Goal: Task Accomplishment & Management: Manage account settings

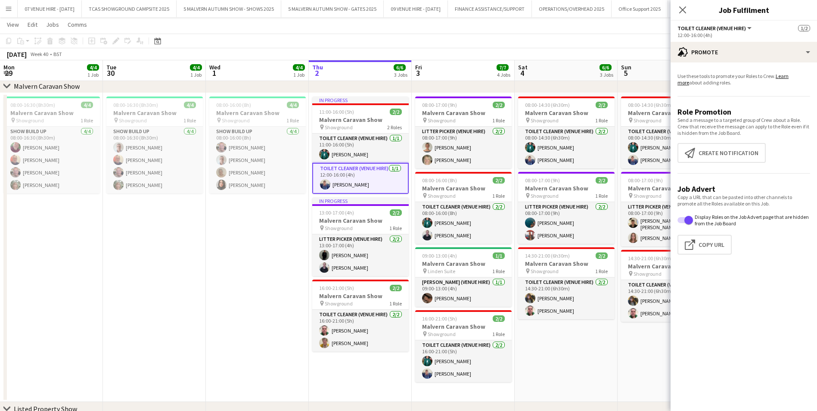
scroll to position [0, 205]
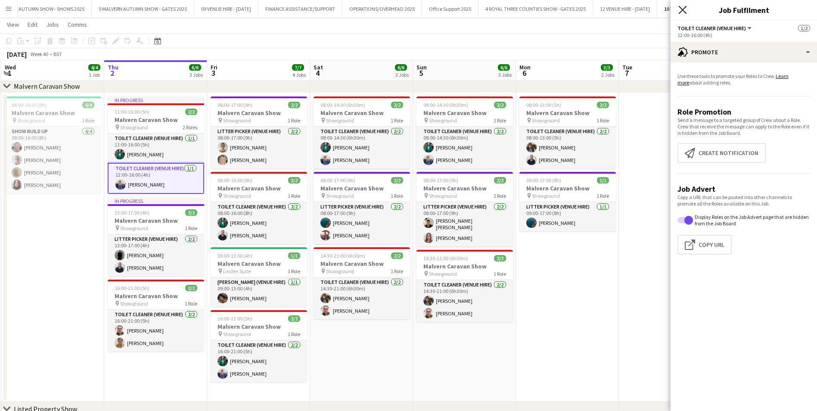
click at [679, 11] on icon "Close pop-in" at bounding box center [682, 10] width 8 height 8
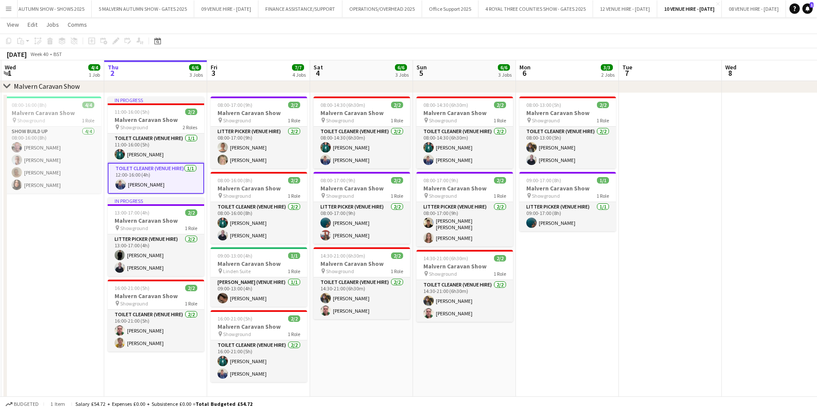
click at [7, 5] on button "Menu" at bounding box center [8, 8] width 17 height 17
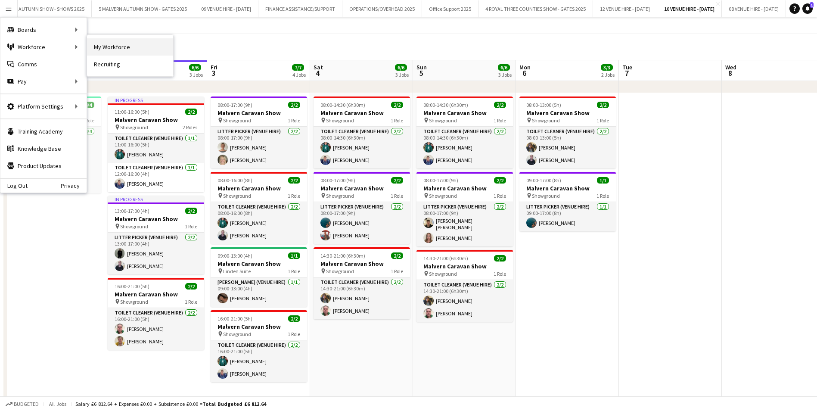
click at [123, 43] on link "My Workforce" at bounding box center [130, 46] width 86 height 17
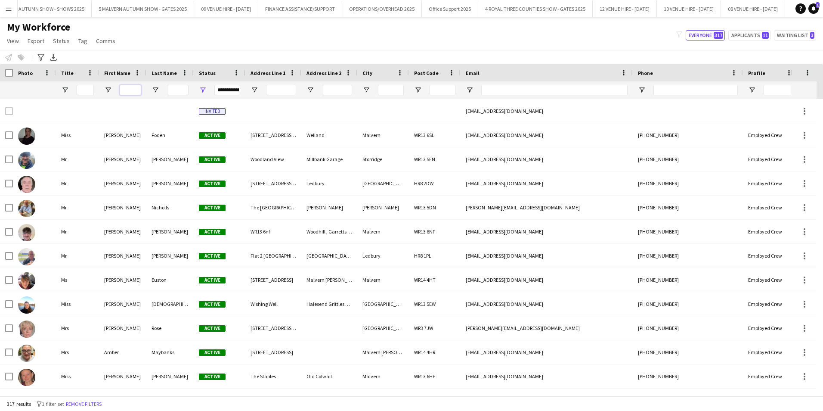
click at [127, 87] on input "First Name Filter Input" at bounding box center [131, 90] width 22 height 10
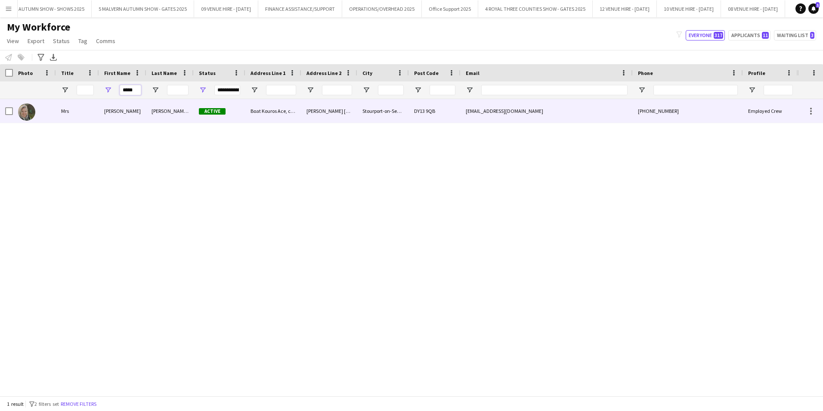
type input "*****"
click at [34, 116] on img at bounding box center [26, 111] width 17 height 17
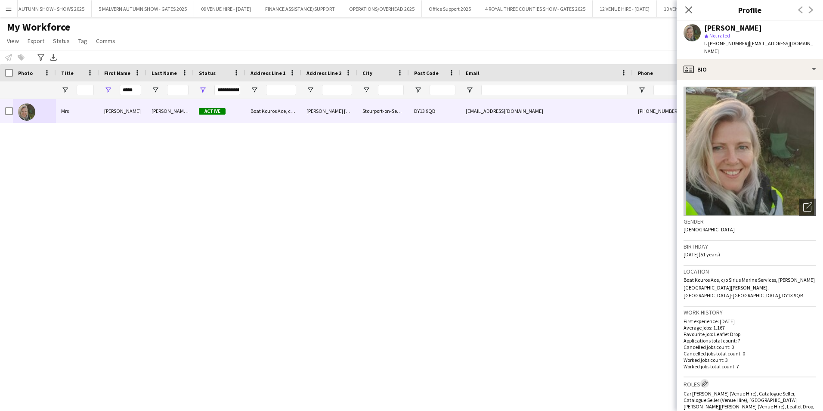
click at [706, 380] on app-icon "Edit crew company roles" at bounding box center [705, 383] width 6 height 6
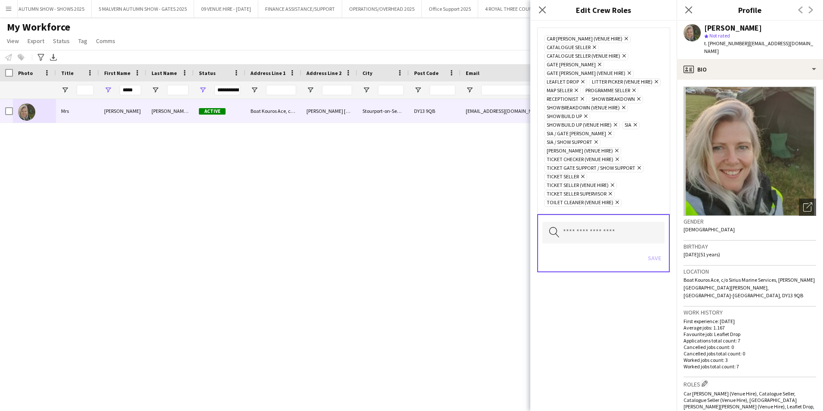
click at [618, 201] on icon "Remove" at bounding box center [617, 202] width 6 height 6
click at [612, 193] on icon at bounding box center [610, 193] width 3 height 3
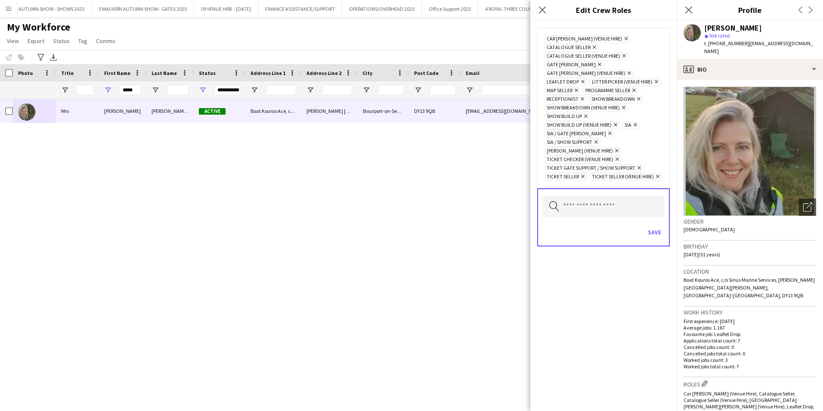
click at [656, 178] on icon at bounding box center [657, 176] width 3 height 3
click at [619, 161] on icon "Remove" at bounding box center [617, 159] width 6 height 6
click at [613, 151] on icon "Remove" at bounding box center [616, 151] width 6 height 6
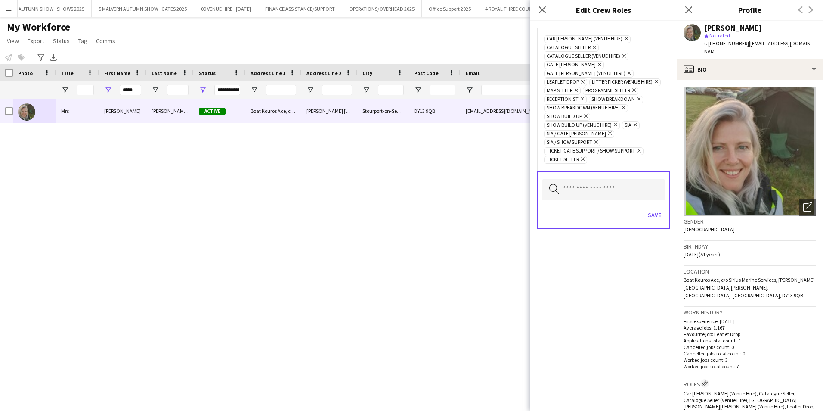
click at [616, 127] on icon "Remove" at bounding box center [615, 125] width 6 height 6
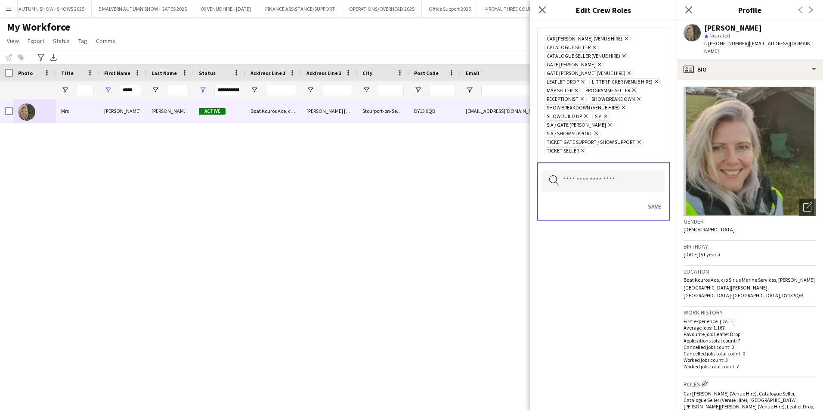
click at [624, 110] on icon "Remove" at bounding box center [623, 108] width 6 height 6
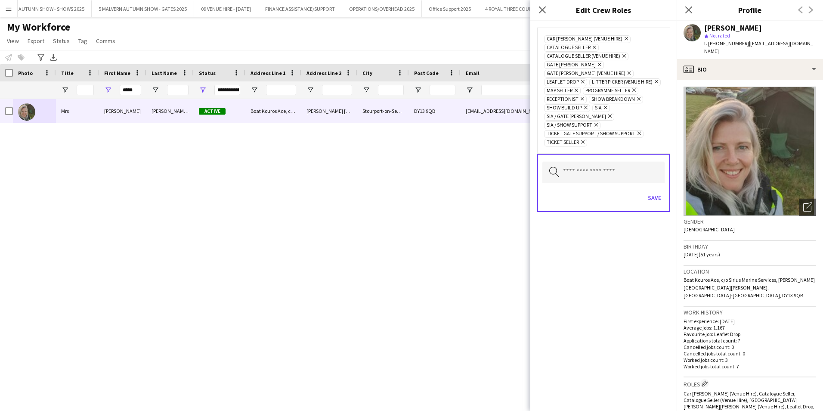
click at [624, 54] on icon "Remove" at bounding box center [624, 56] width 6 height 6
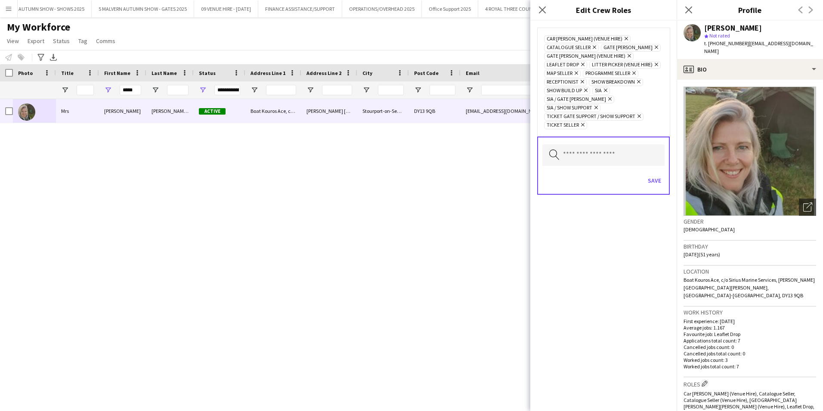
click at [623, 39] on icon "Remove" at bounding box center [626, 39] width 6 height 6
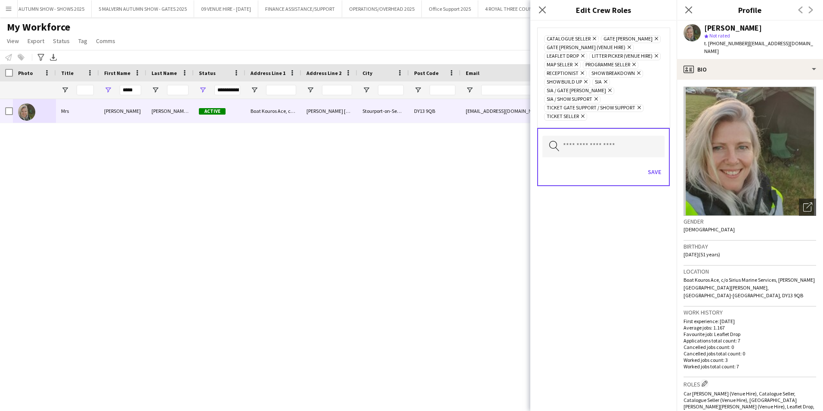
click at [655, 58] on icon at bounding box center [656, 55] width 3 height 3
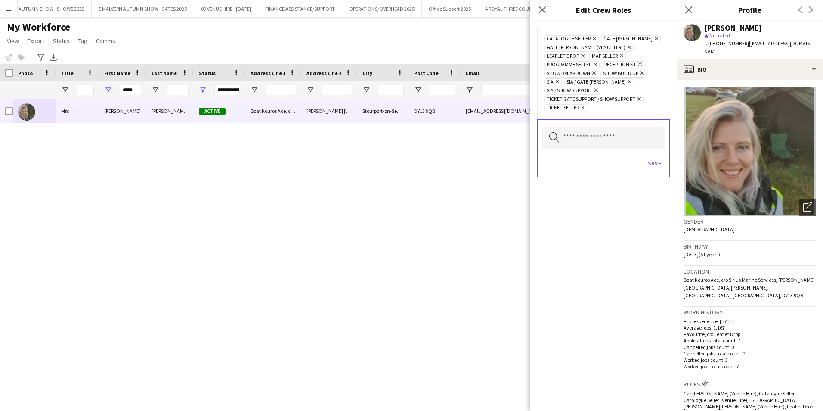
click at [626, 47] on icon "Remove" at bounding box center [629, 47] width 6 height 6
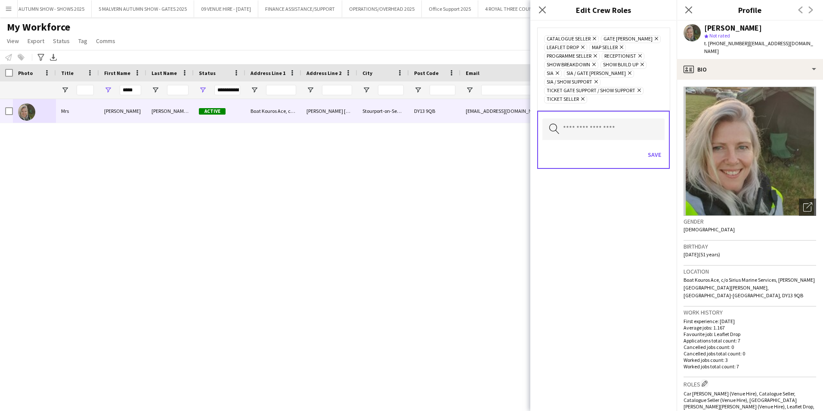
click at [643, 64] on icon "Remove" at bounding box center [642, 65] width 6 height 6
click at [595, 64] on icon "Remove" at bounding box center [593, 65] width 6 height 6
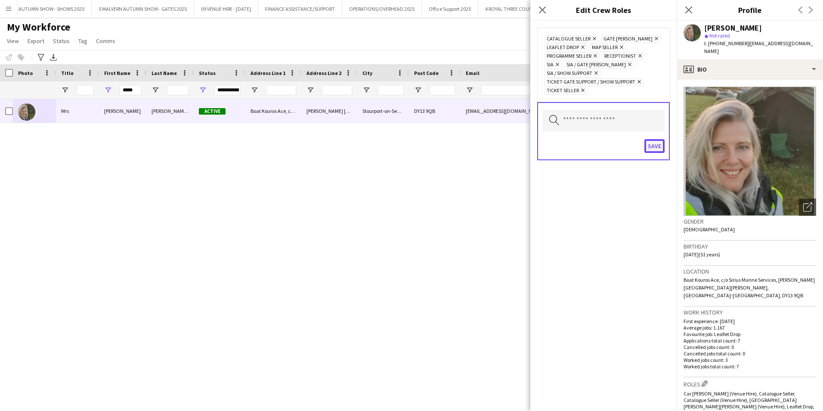
click at [656, 146] on button "Save" at bounding box center [655, 146] width 20 height 14
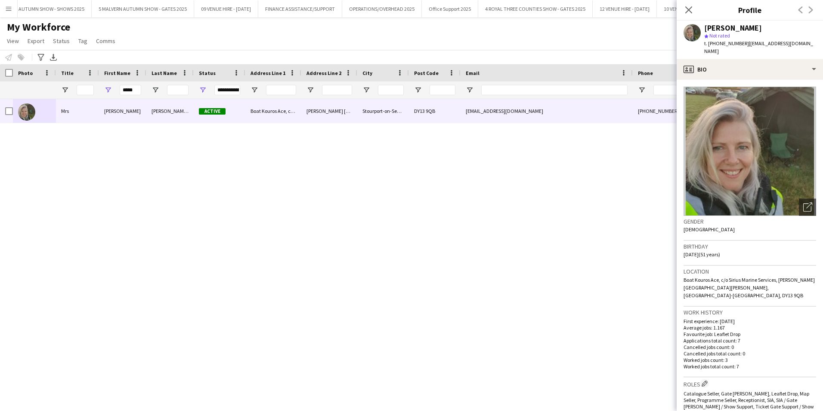
click at [74, 161] on div "[PERSON_NAME] Active Boat Kouros Ace, c/o Sirius Marine Services [PERSON_NAME][…" at bounding box center [399, 244] width 798 height 290
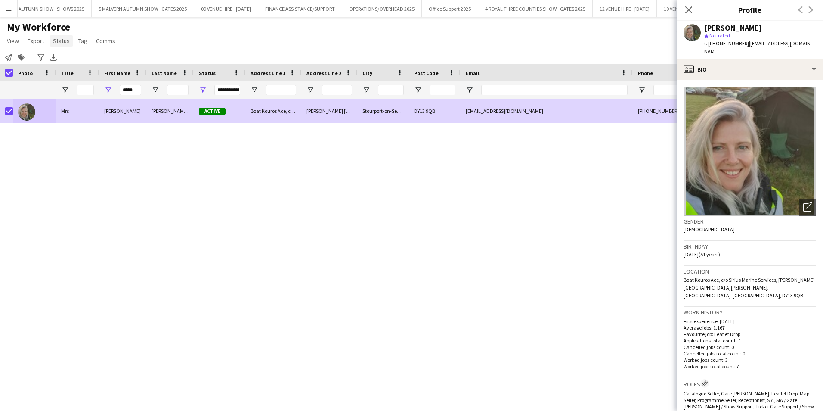
click at [62, 43] on span "Status" at bounding box center [61, 41] width 17 height 8
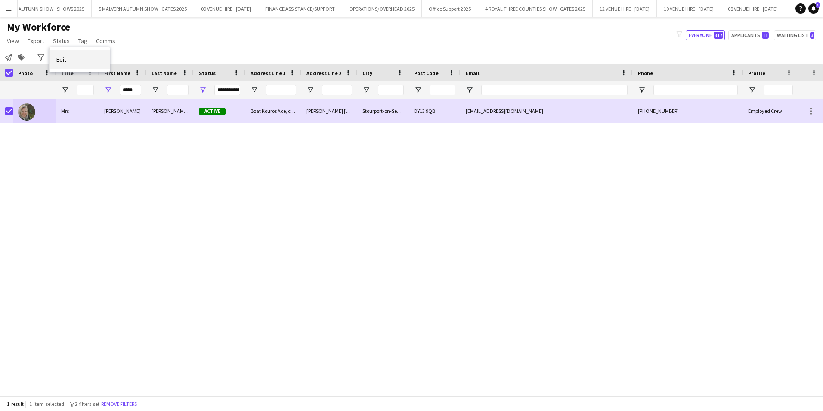
click at [63, 62] on span "Edit" at bounding box center [61, 60] width 10 height 8
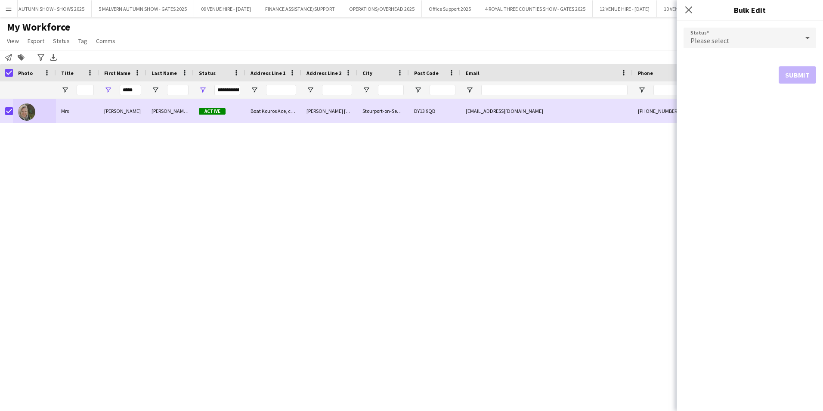
click at [711, 38] on span "Please select" at bounding box center [710, 40] width 39 height 9
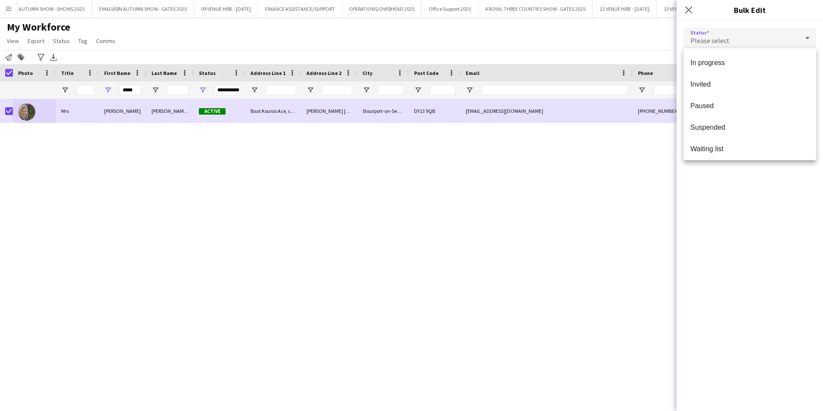
scroll to position [89, 0]
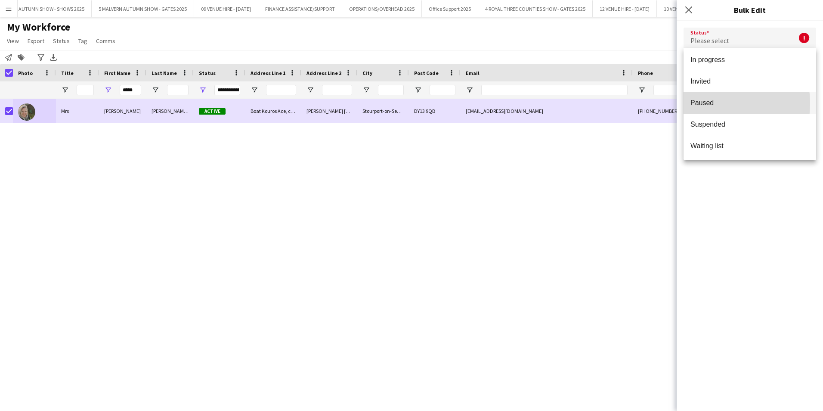
click at [711, 103] on span "Paused" at bounding box center [750, 103] width 119 height 8
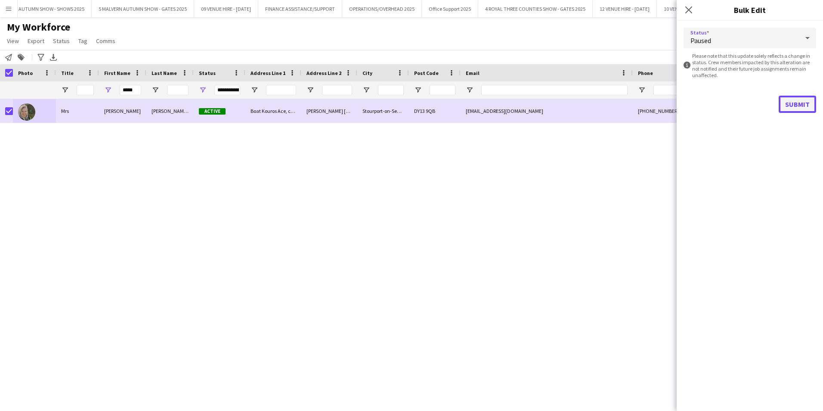
click at [795, 99] on button "Submit" at bounding box center [797, 104] width 37 height 17
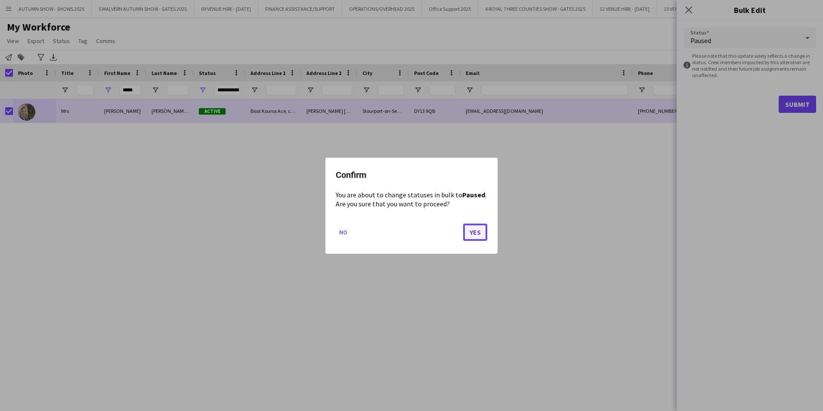
click at [472, 234] on button "Yes" at bounding box center [475, 231] width 24 height 17
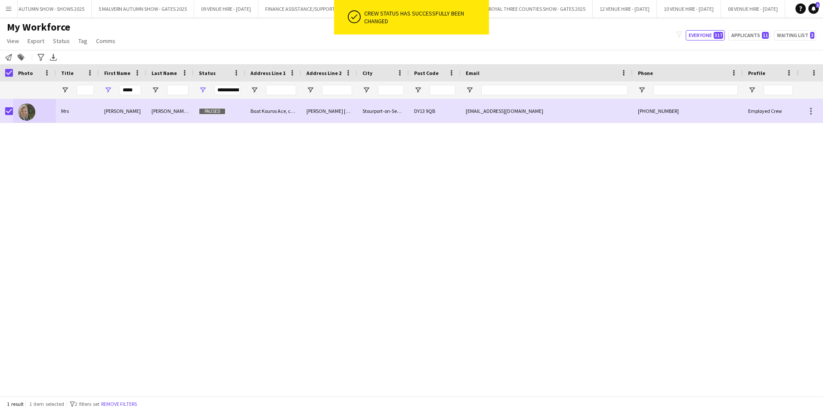
click at [543, 203] on div "[PERSON_NAME] Paused Boat Kouros Ace, c/o Sirius Marine Services [PERSON_NAME] …" at bounding box center [399, 244] width 798 height 290
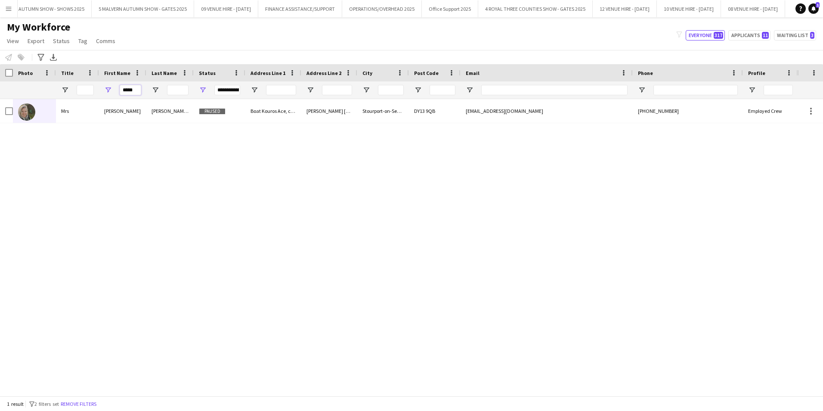
drag, startPoint x: 136, startPoint y: 91, endPoint x: 111, endPoint y: 90, distance: 25.0
click at [114, 91] on div "*****" at bounding box center [122, 89] width 47 height 17
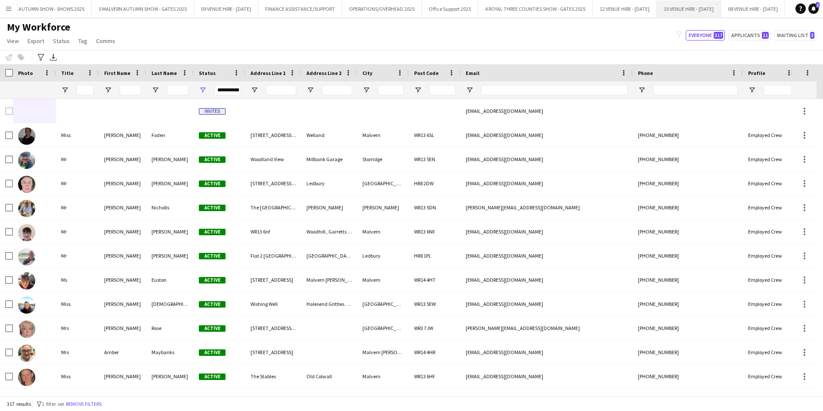
click at [721, 5] on button "10 VENUE HIRE - [DATE] Close" at bounding box center [689, 8] width 64 height 17
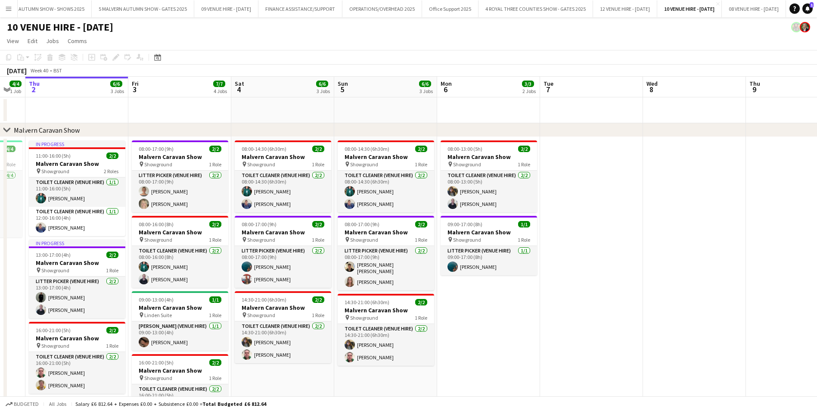
scroll to position [0, 316]
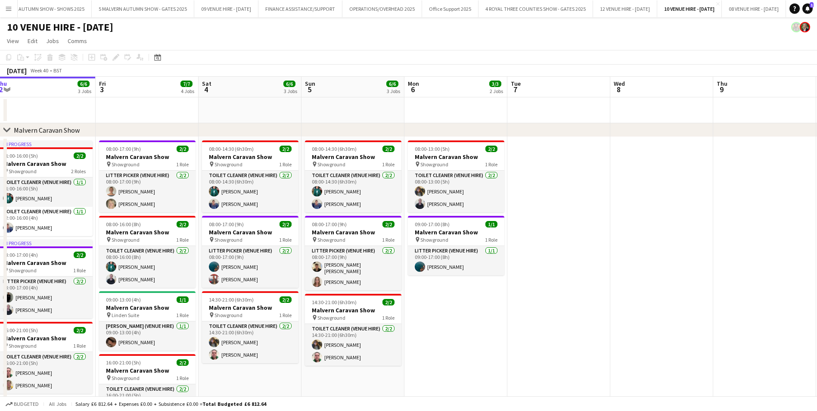
drag, startPoint x: 556, startPoint y: 152, endPoint x: 445, endPoint y: 154, distance: 110.3
